Goal: Obtain resource: Obtain resource

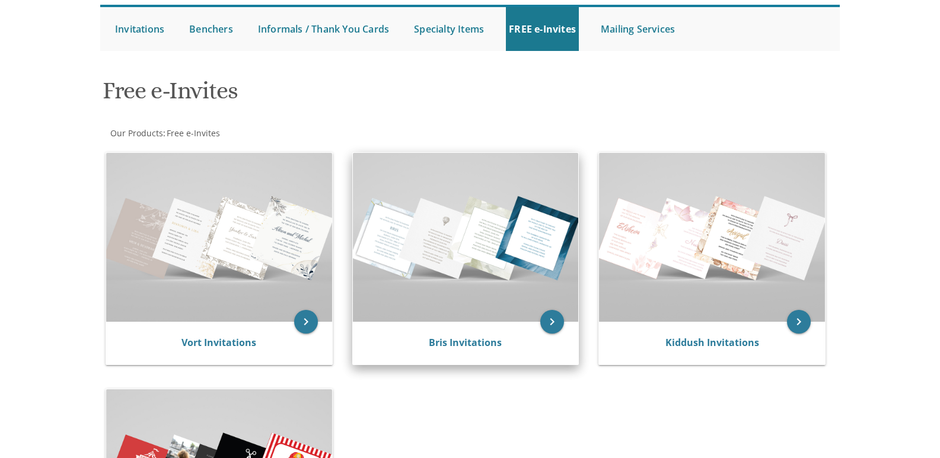
scroll to position [119, 0]
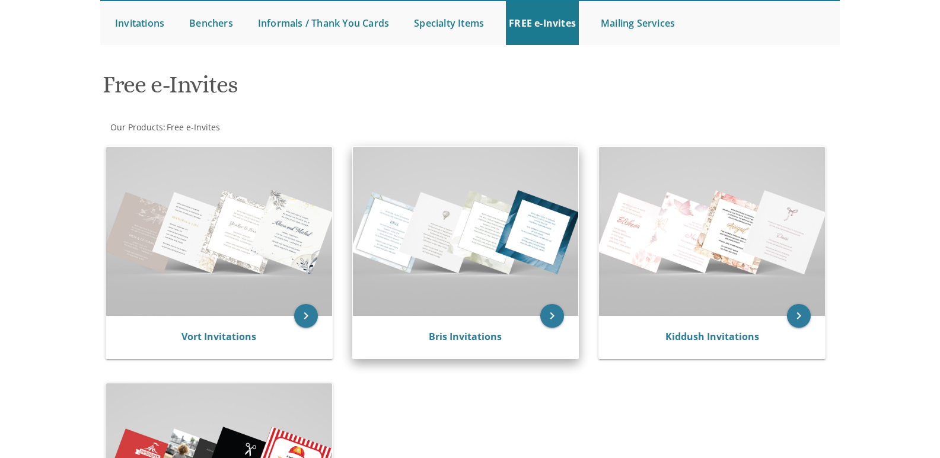
click at [496, 256] on img at bounding box center [466, 231] width 226 height 169
click at [487, 239] on img at bounding box center [466, 231] width 226 height 169
click at [462, 340] on link "Bris Invitations" at bounding box center [465, 336] width 73 height 13
click at [556, 315] on icon "keyboard_arrow_right" at bounding box center [552, 316] width 24 height 24
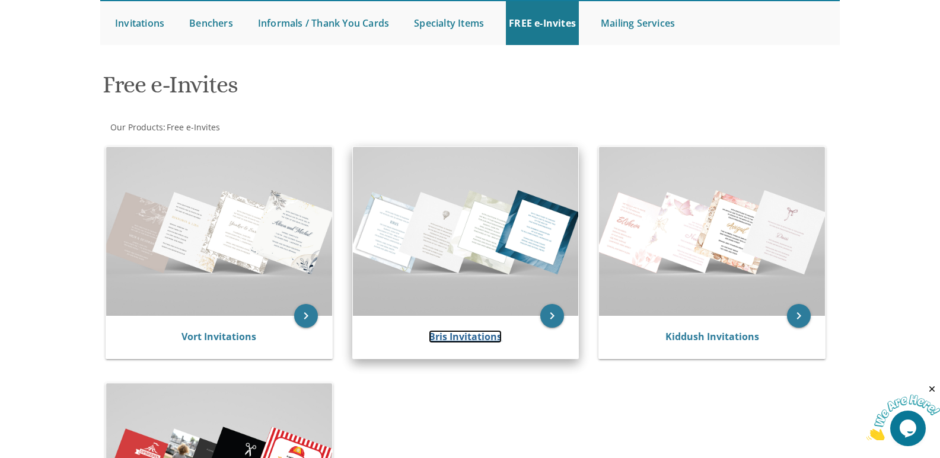
click at [458, 337] on link "Bris Invitations" at bounding box center [465, 336] width 73 height 13
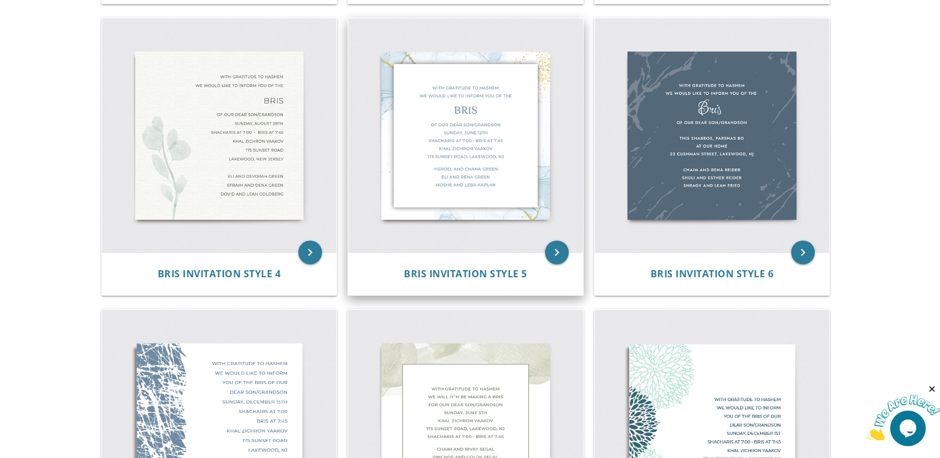
scroll to position [474, 0]
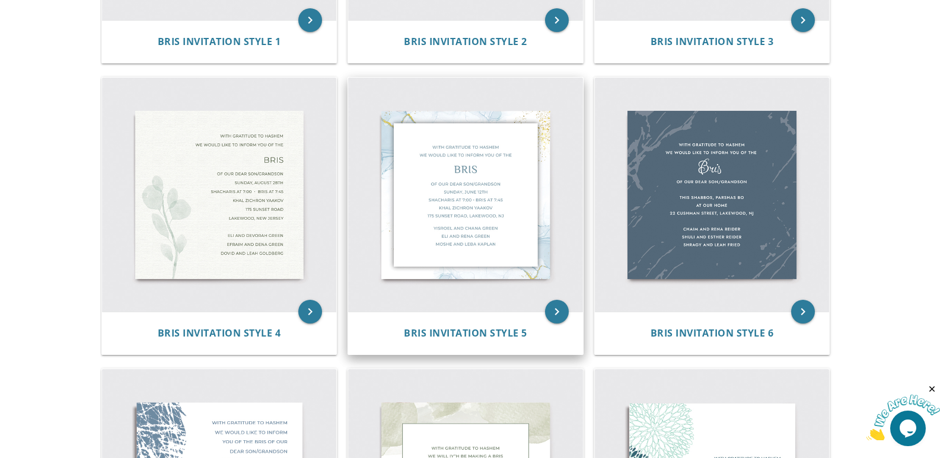
click at [458, 200] on img at bounding box center [465, 195] width 235 height 235
click at [456, 205] on img at bounding box center [465, 195] width 235 height 235
click at [563, 309] on icon "keyboard_arrow_right" at bounding box center [557, 312] width 24 height 24
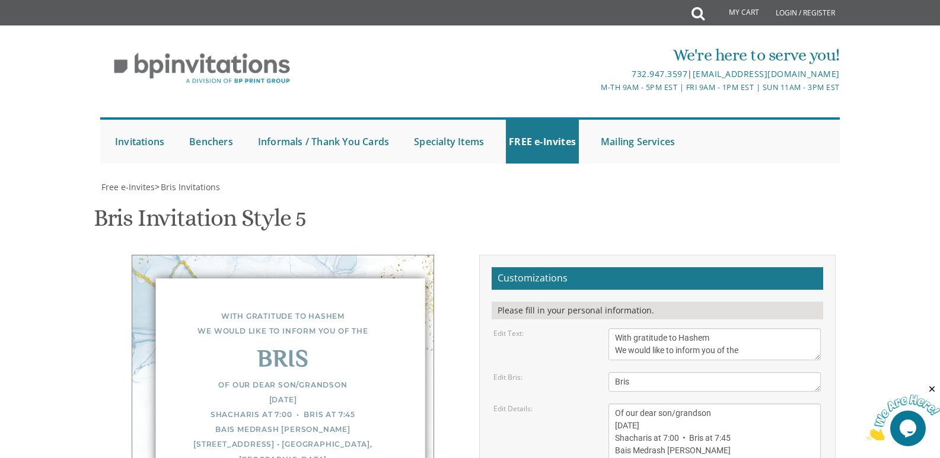
scroll to position [119, 0]
click at [630, 404] on textarea "Of our dear son/grandson [DATE] Shacharis at 7:00 • Bris at 7:45 Bais Medrash […" at bounding box center [714, 438] width 212 height 69
drag, startPoint x: 614, startPoint y: 308, endPoint x: 640, endPoint y: 307, distance: 26.7
click at [640, 404] on textarea "Of our dear son/grandson [DATE] Shacharis at 7:00 • Bris at 7:45 Bais Medrash […" at bounding box center [714, 438] width 212 height 69
drag, startPoint x: 652, startPoint y: 305, endPoint x: 706, endPoint y: 301, distance: 53.5
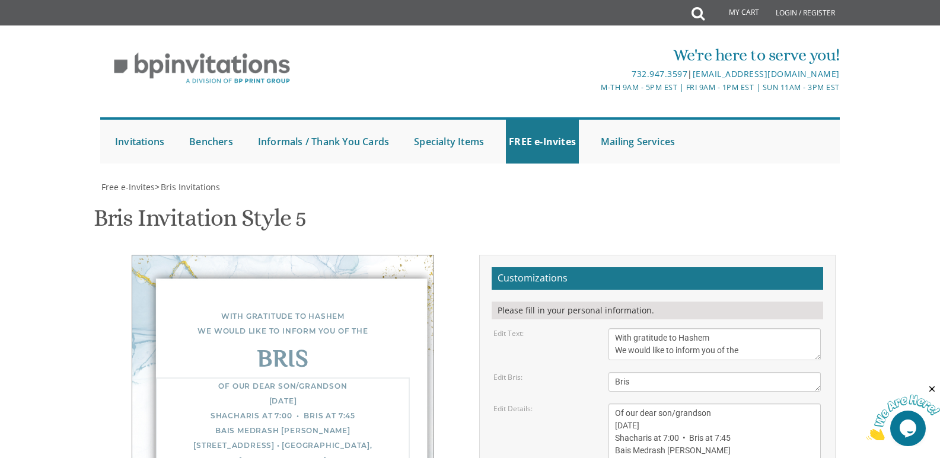
click at [706, 404] on textarea "Of our dear son/grandson [DATE] Shacharis at 7:00 • Bris at 7:45 Bais Medrash […" at bounding box center [714, 438] width 212 height 69
drag, startPoint x: 668, startPoint y: 317, endPoint x: 677, endPoint y: 318, distance: 8.4
click at [677, 404] on textarea "Of our dear son/grandson [DATE] Shacharis at 7:00 • Bris at 7:45 Bais Medrash […" at bounding box center [714, 438] width 212 height 69
type textarea "Of our dear son/grandson [DATE] Shacharis at 7:15 • Bris at 7:45 Bais Medrash […"
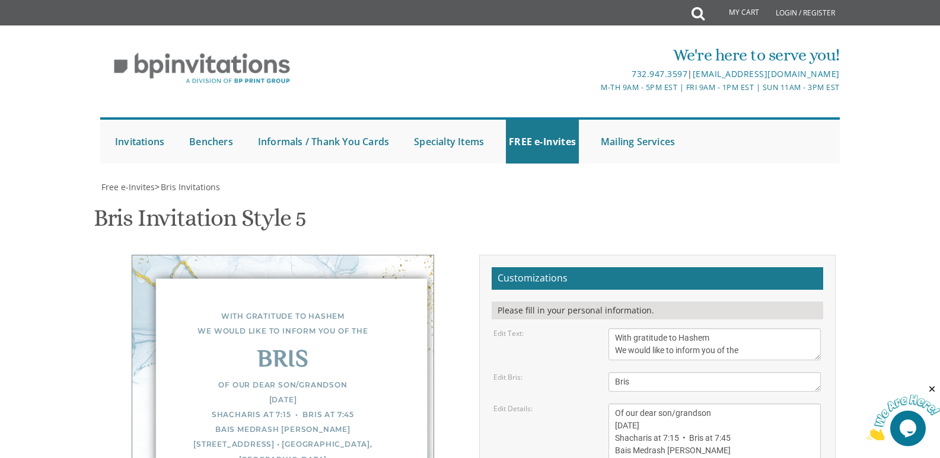
drag, startPoint x: 616, startPoint y: 315, endPoint x: 705, endPoint y: 310, distance: 88.5
drag, startPoint x: 614, startPoint y: 340, endPoint x: 707, endPoint y: 338, distance: 92.5
drag, startPoint x: 615, startPoint y: 330, endPoint x: 687, endPoint y: 330, distance: 72.4
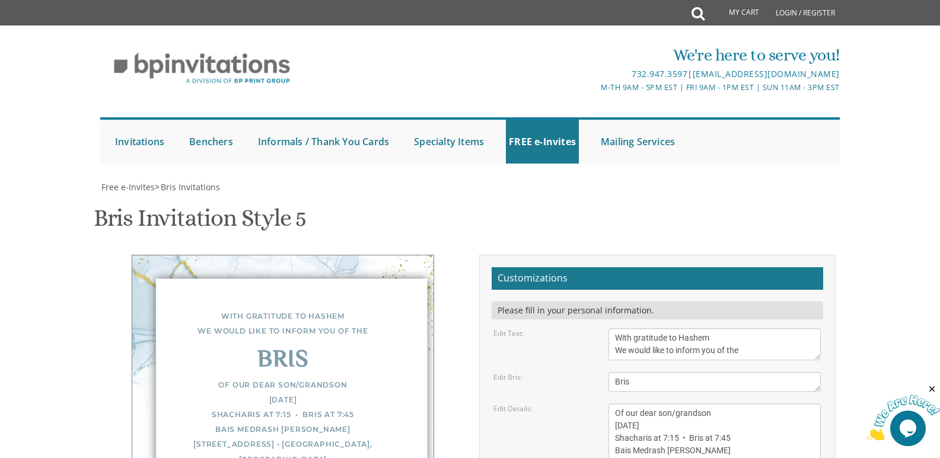
drag, startPoint x: 635, startPoint y: 316, endPoint x: 660, endPoint y: 315, distance: 25.5
drag, startPoint x: 672, startPoint y: 340, endPoint x: 684, endPoint y: 340, distance: 12.5
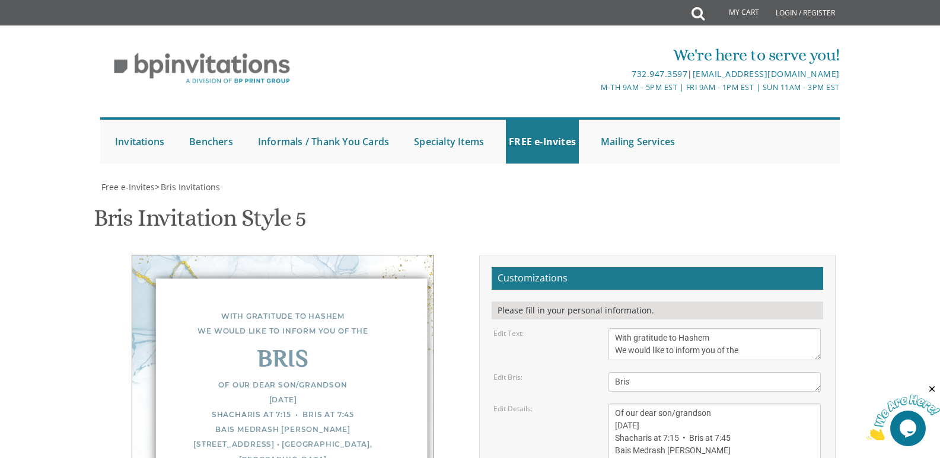
scroll to position [119, 0]
type textarea "[PERSON_NAME] & [PERSON_NAME] [PERSON_NAME] & [PERSON_NAME]"
drag, startPoint x: 715, startPoint y: 318, endPoint x: 729, endPoint y: 318, distance: 14.2
click at [729, 404] on textarea "Of our dear son/grandson [DATE] Shacharis at 7:00 • Bris at 7:45 Bais Medrash […" at bounding box center [714, 438] width 212 height 69
drag, startPoint x: 616, startPoint y: 331, endPoint x: 703, endPoint y: 328, distance: 87.8
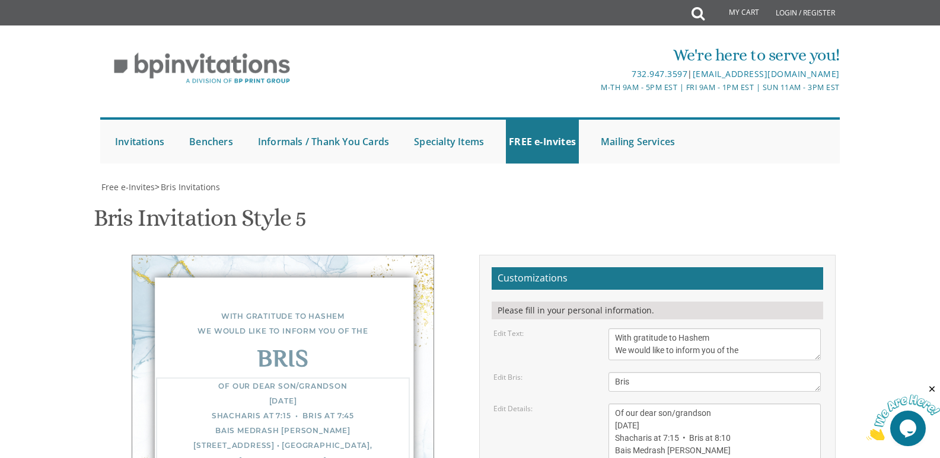
click at [703, 404] on textarea "Of our dear son/grandson [DATE] Shacharis at 7:00 • Bris at 7:45 Bais Medrash […" at bounding box center [714, 438] width 212 height 69
drag, startPoint x: 615, startPoint y: 332, endPoint x: 677, endPoint y: 333, distance: 61.7
click at [677, 404] on textarea "Of our dear son/grandson [DATE] Shacharis at 7:00 • Bris at 7:45 Bais Medrash […" at bounding box center [714, 438] width 212 height 69
paste textarea "Khal Zichron Sc"
drag, startPoint x: 614, startPoint y: 343, endPoint x: 760, endPoint y: 343, distance: 145.3
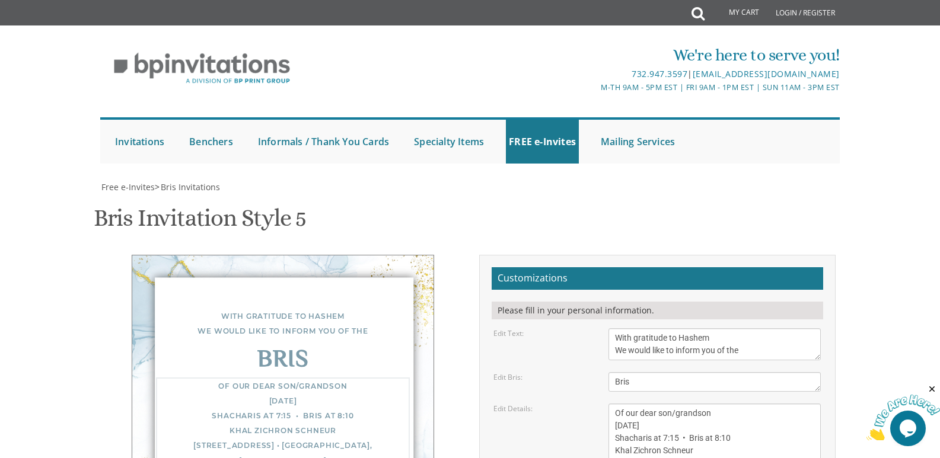
click at [760, 404] on textarea "Of our dear son/grandson [DATE] Shacharis at 7:00 • Bris at 7:45 Bais Medrash […" at bounding box center [714, 438] width 212 height 69
paste textarea "[STREET_ADDRESS][PERSON_NAME]"
type textarea "Of our dear son/grandson [DATE] Shacharis at 7:15 • Bris at 8:10 Khal Zichron S…"
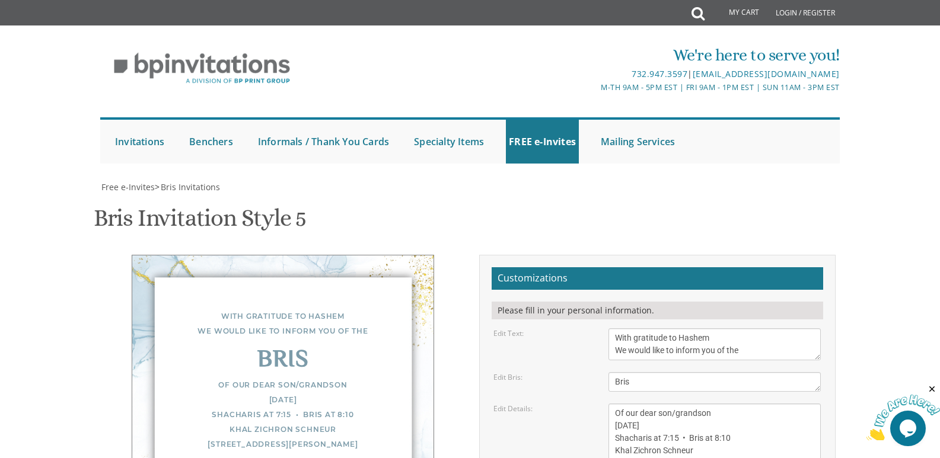
drag, startPoint x: 673, startPoint y: 343, endPoint x: 693, endPoint y: 342, distance: 20.2
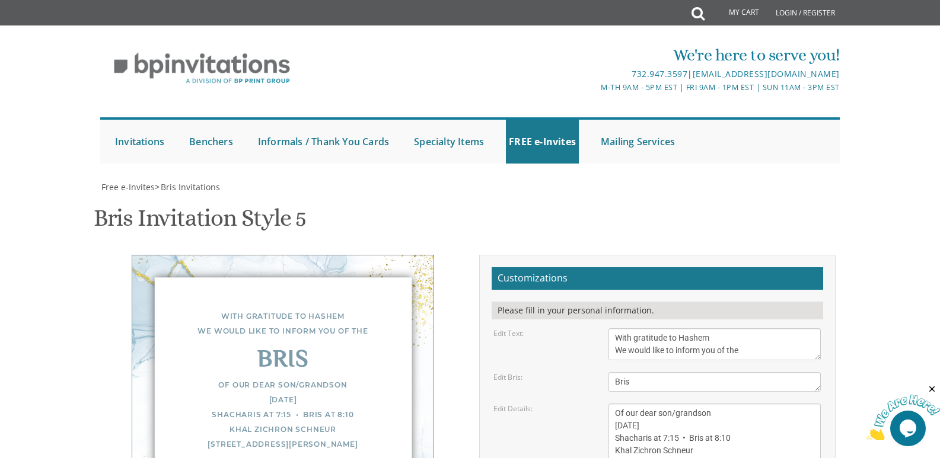
drag, startPoint x: 738, startPoint y: 215, endPoint x: 759, endPoint y: 218, distance: 21.0
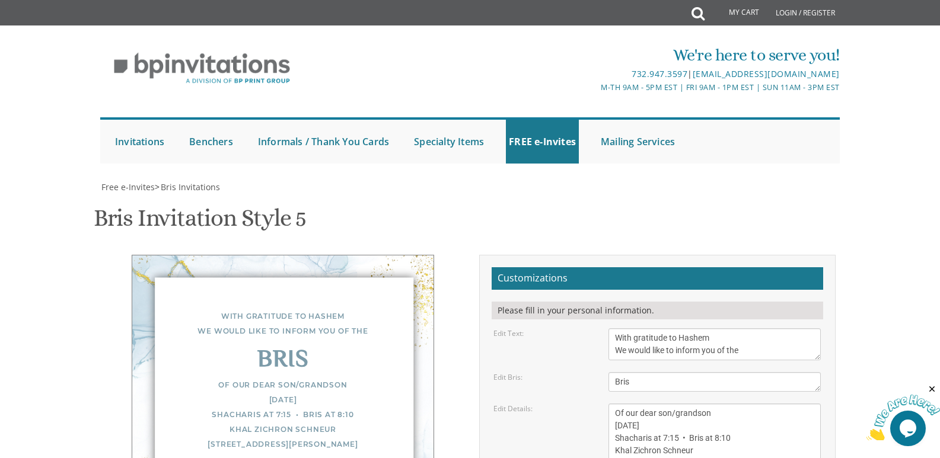
type textarea "[PERSON_NAME] & [PERSON_NAME] [PERSON_NAME] & [PERSON_NAME] [PERSON_NAME] & [PE…"
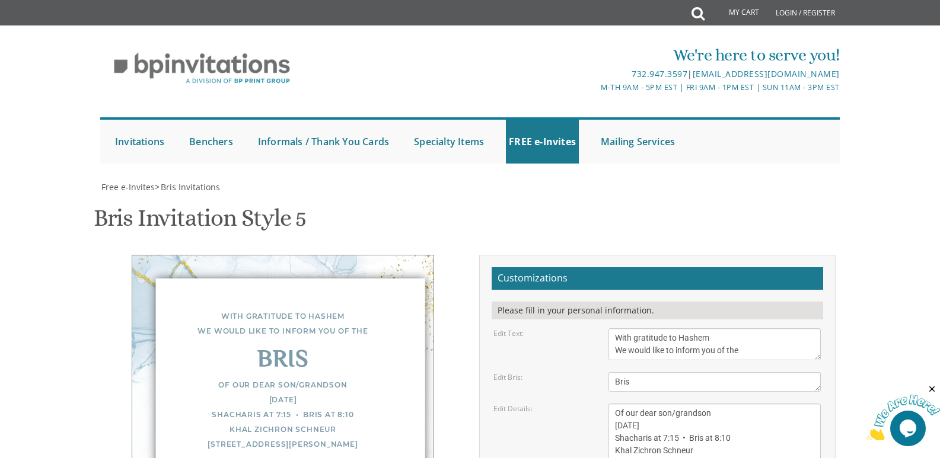
type input "[EMAIL_ADDRESS][DOMAIN_NAME]"
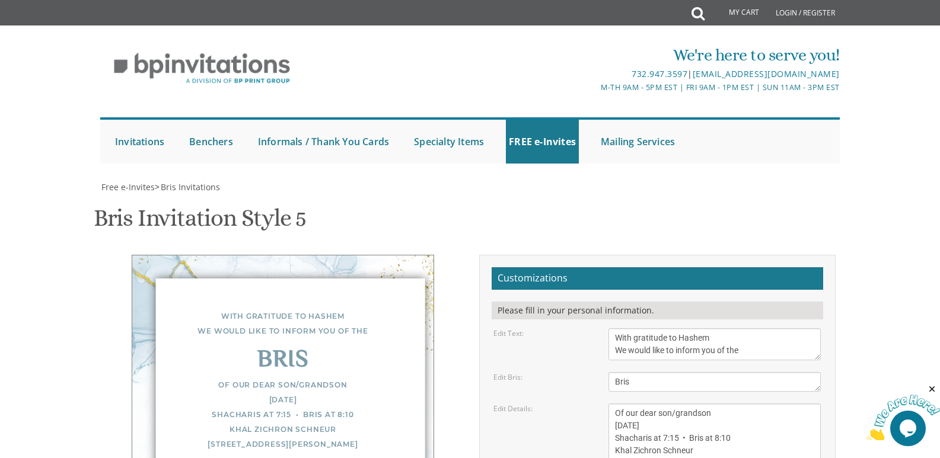
drag, startPoint x: 616, startPoint y: 224, endPoint x: 652, endPoint y: 254, distance: 47.2
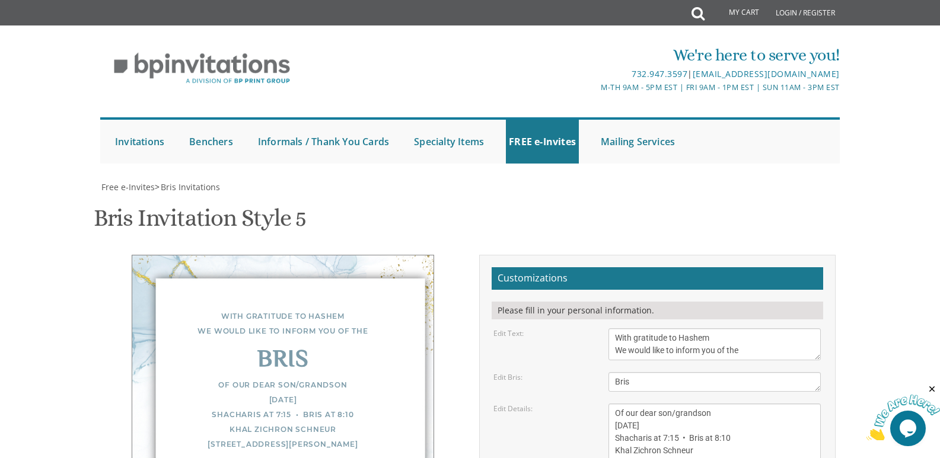
scroll to position [237, 0]
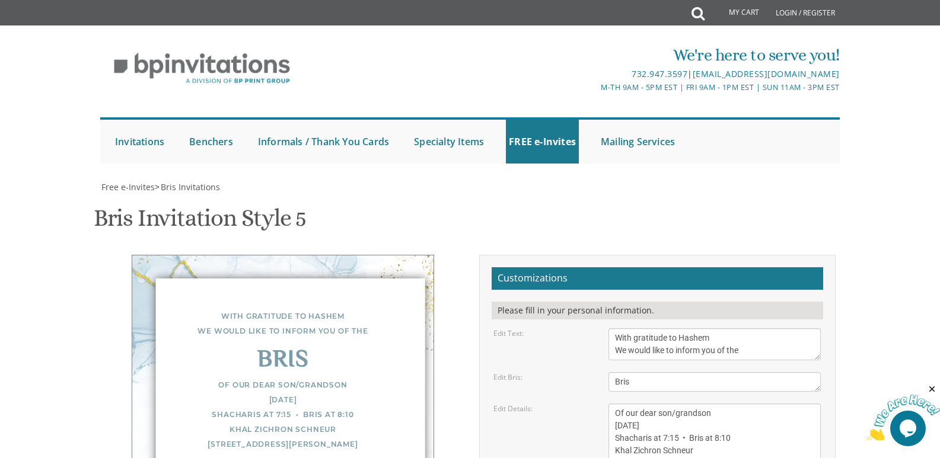
drag, startPoint x: 630, startPoint y: 342, endPoint x: 612, endPoint y: 336, distance: 18.9
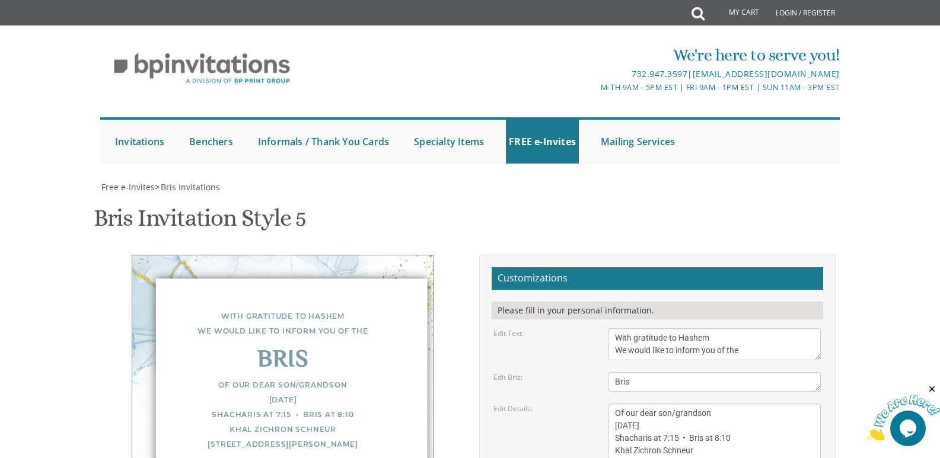
drag, startPoint x: 630, startPoint y: 318, endPoint x: 599, endPoint y: 315, distance: 31.0
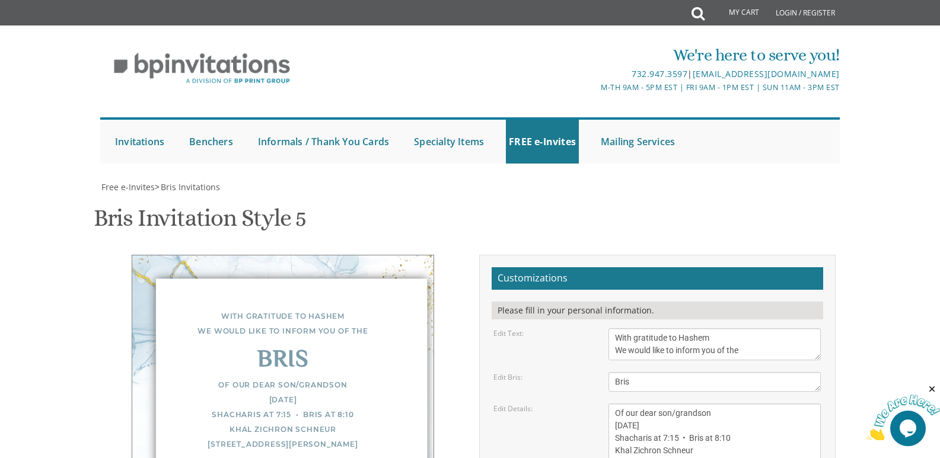
drag, startPoint x: 629, startPoint y: 343, endPoint x: 614, endPoint y: 337, distance: 15.2
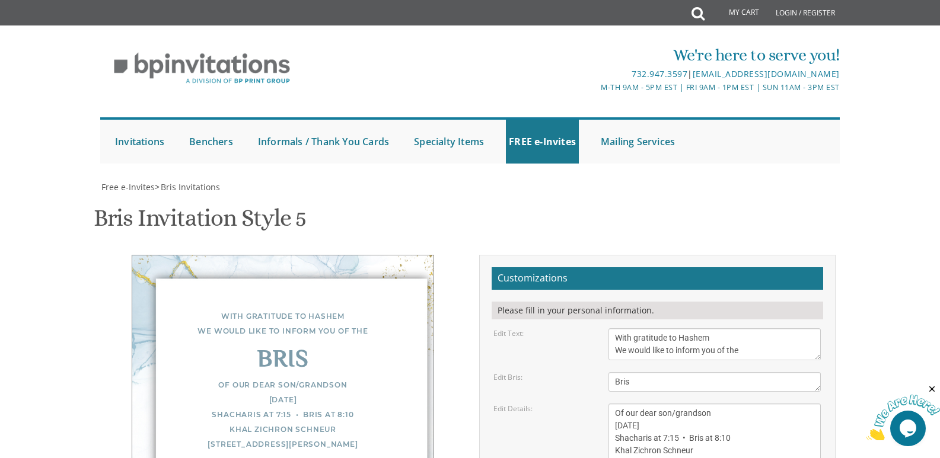
type textarea "[PERSON_NAME] & [PERSON_NAME] [PERSON_NAME] & [PERSON_NAME] [PERSON_NAME] & [PE…"
click at [617, 404] on textarea "Of our dear son/grandson [DATE] Shacharis at 7:00 • Bris at 7:45 Bais Medrash […" at bounding box center [714, 438] width 212 height 69
type textarea "Of our dear son/grandson [DATE] Shacharis at 7:15 • Bris at 8:10 Khal Zichron S…"
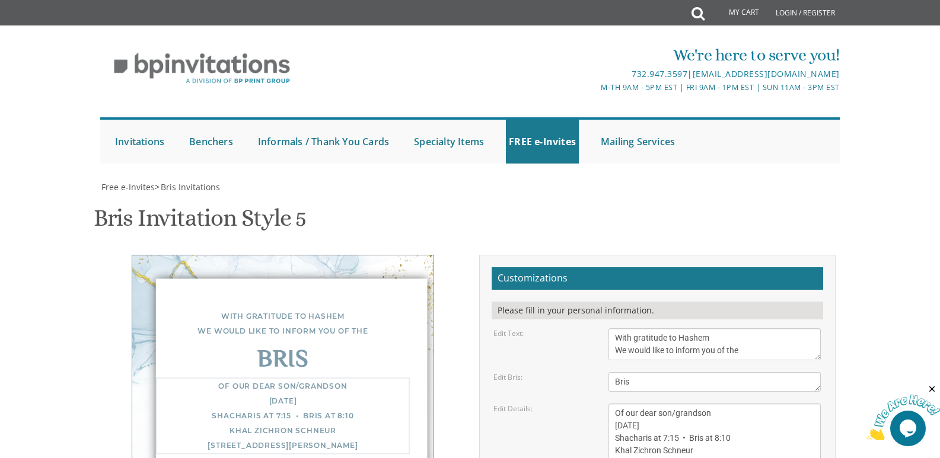
click at [295, 378] on div "Of our dear son/grandson [DATE] Shacharis at 7:15 • Bris at 8:10 Khal Zichron S…" at bounding box center [283, 416] width 254 height 77
click at [307, 378] on div "Of our dear son/grandson [DATE] Shacharis at 7:15 • Bris at 8:10 Khal Zichron S…" at bounding box center [283, 415] width 254 height 75
click at [335, 378] on div "Of our dear son/grandson [DATE] Shacharis at 7:15 • Bris at 8:10 Khal Zichron S…" at bounding box center [283, 415] width 254 height 75
click at [654, 404] on textarea "Of our dear son/grandson [DATE] Shacharis at 7:00 • Bris at 7:45 Bais Medrash […" at bounding box center [714, 438] width 212 height 69
drag, startPoint x: 615, startPoint y: 235, endPoint x: 948, endPoint y: 312, distance: 342.0
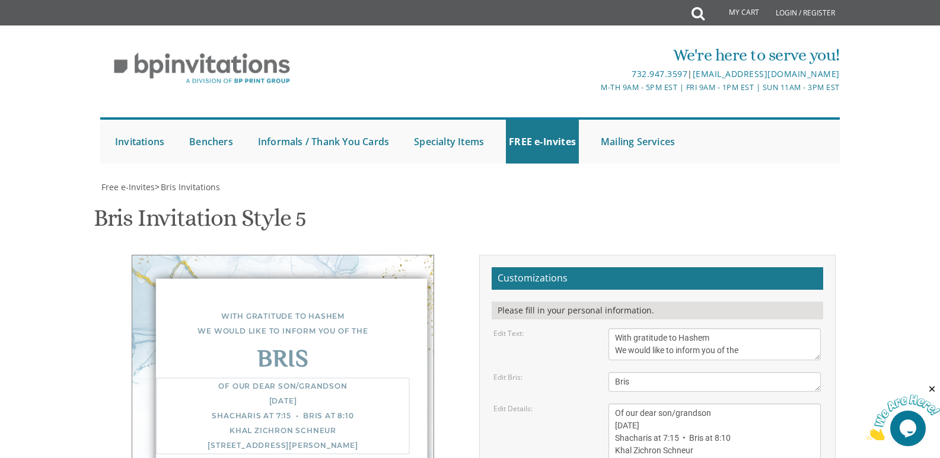
click at [940, 312] on html "My Cart Total: View Cart Item(s) Submit My Cart Total: View Cart Item(s) Login …" at bounding box center [470, 229] width 940 height 458
click at [797, 404] on textarea "Of our dear son/grandson [DATE] Shacharis at 7:00 • Bris at 7:45 Bais Medrash […" at bounding box center [714, 438] width 212 height 69
click at [275, 353] on div "Bris" at bounding box center [283, 360] width 254 height 15
drag, startPoint x: 275, startPoint y: 186, endPoint x: 252, endPoint y: 176, distance: 24.7
click at [252, 353] on div "Bris" at bounding box center [283, 360] width 254 height 15
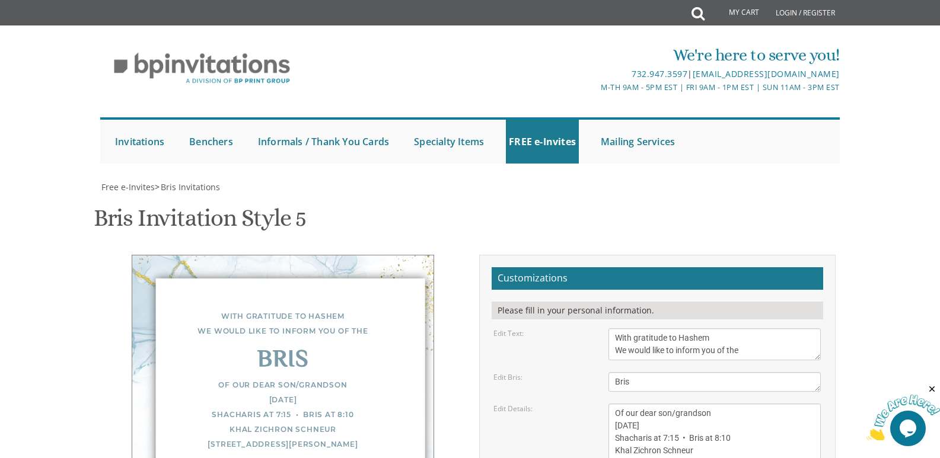
click at [731, 404] on textarea "Of our dear son/grandson [DATE] Shacharis at 7:00 • Bris at 7:45 Bais Medrash […" at bounding box center [714, 438] width 212 height 69
click at [673, 404] on textarea "Of our dear son/grandson [DATE] Shacharis at 7:00 • Bris at 7:45 Bais Medrash […" at bounding box center [714, 438] width 212 height 69
drag, startPoint x: 348, startPoint y: 289, endPoint x: 355, endPoint y: 298, distance: 11.3
